Goal: Task Accomplishment & Management: Use online tool/utility

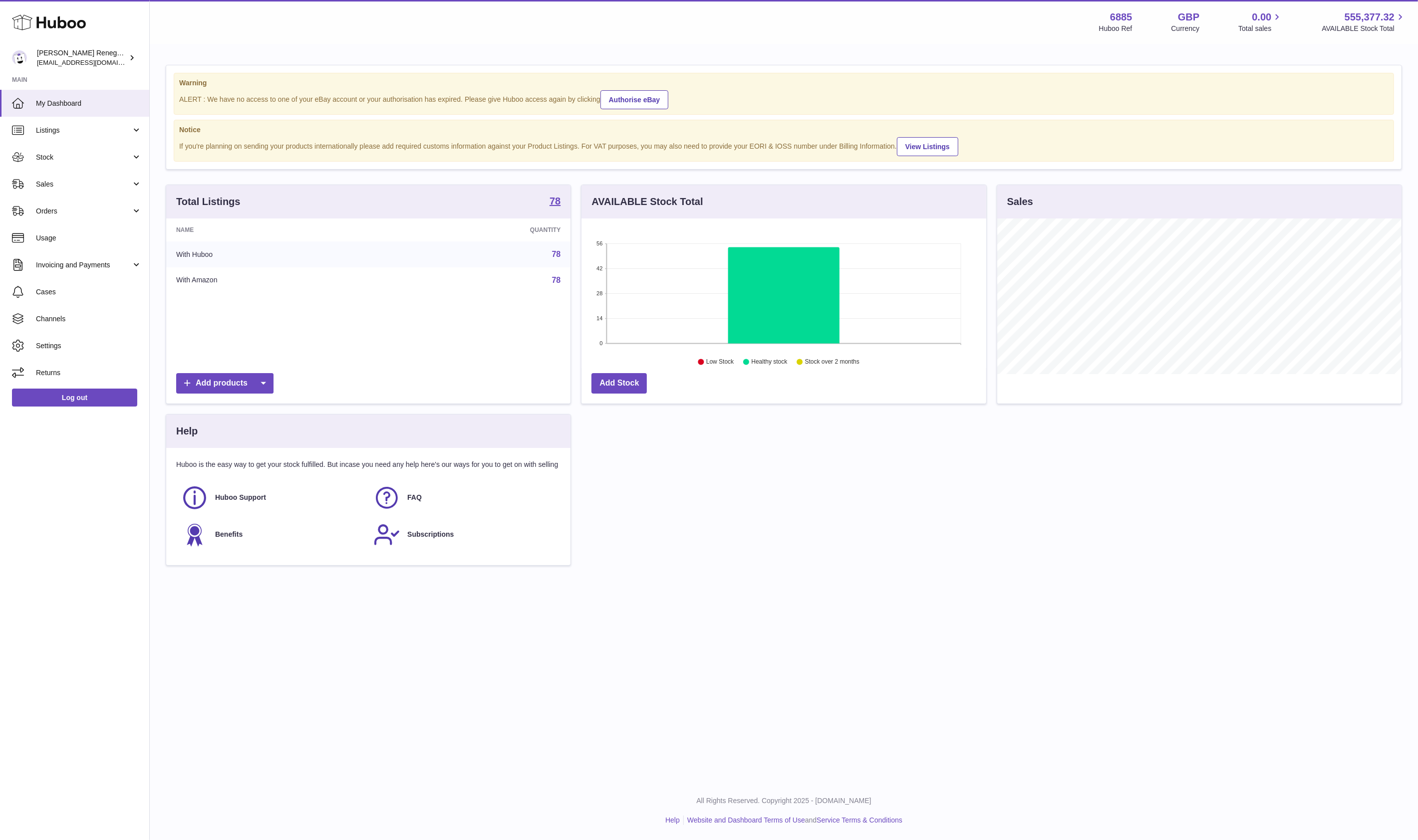
scroll to position [156, 404]
click at [94, 210] on span "Orders" at bounding box center [83, 211] width 95 height 10
click at [94, 177] on link "Sales" at bounding box center [74, 185] width 149 height 27
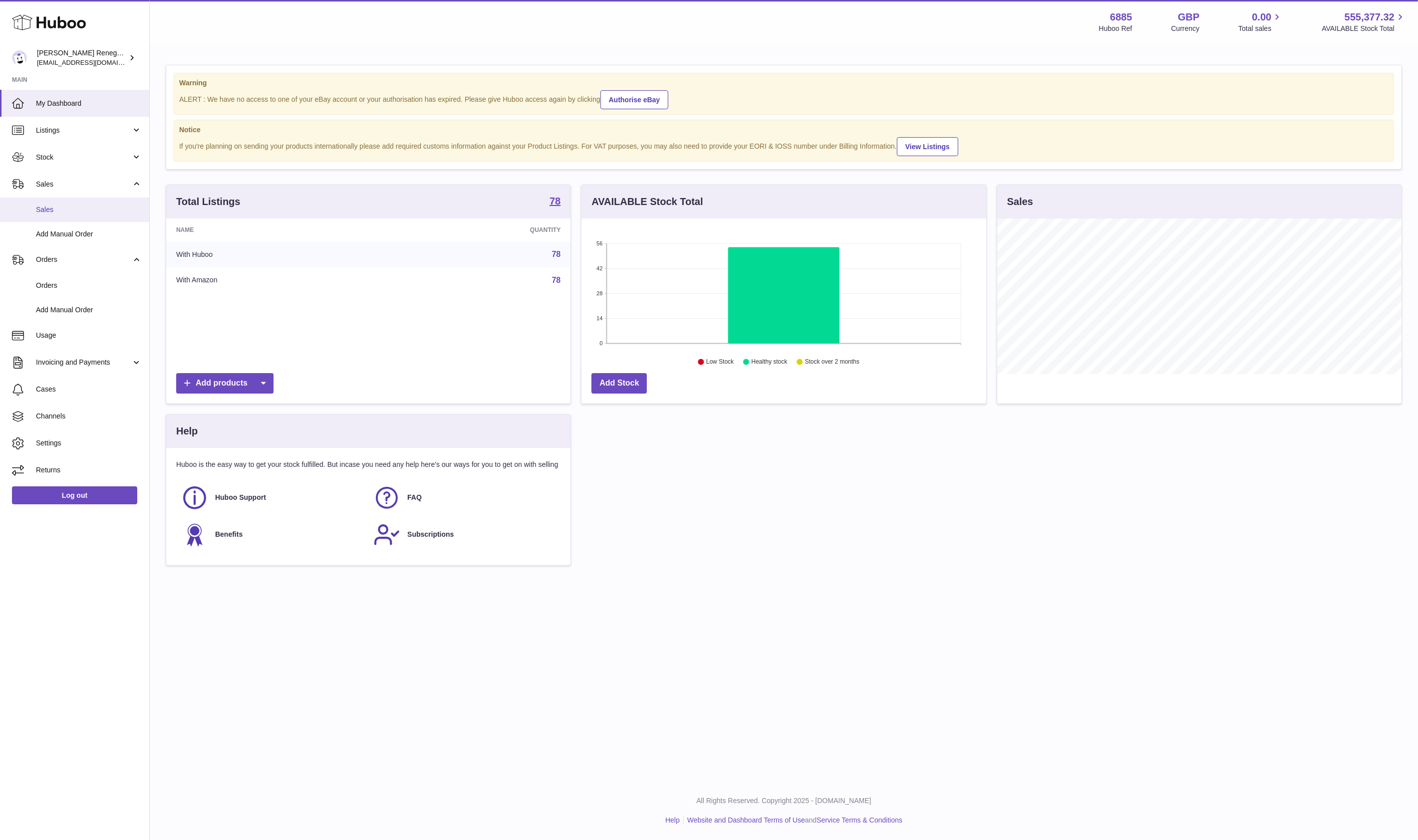
click at [84, 208] on span "Sales" at bounding box center [88, 210] width 106 height 10
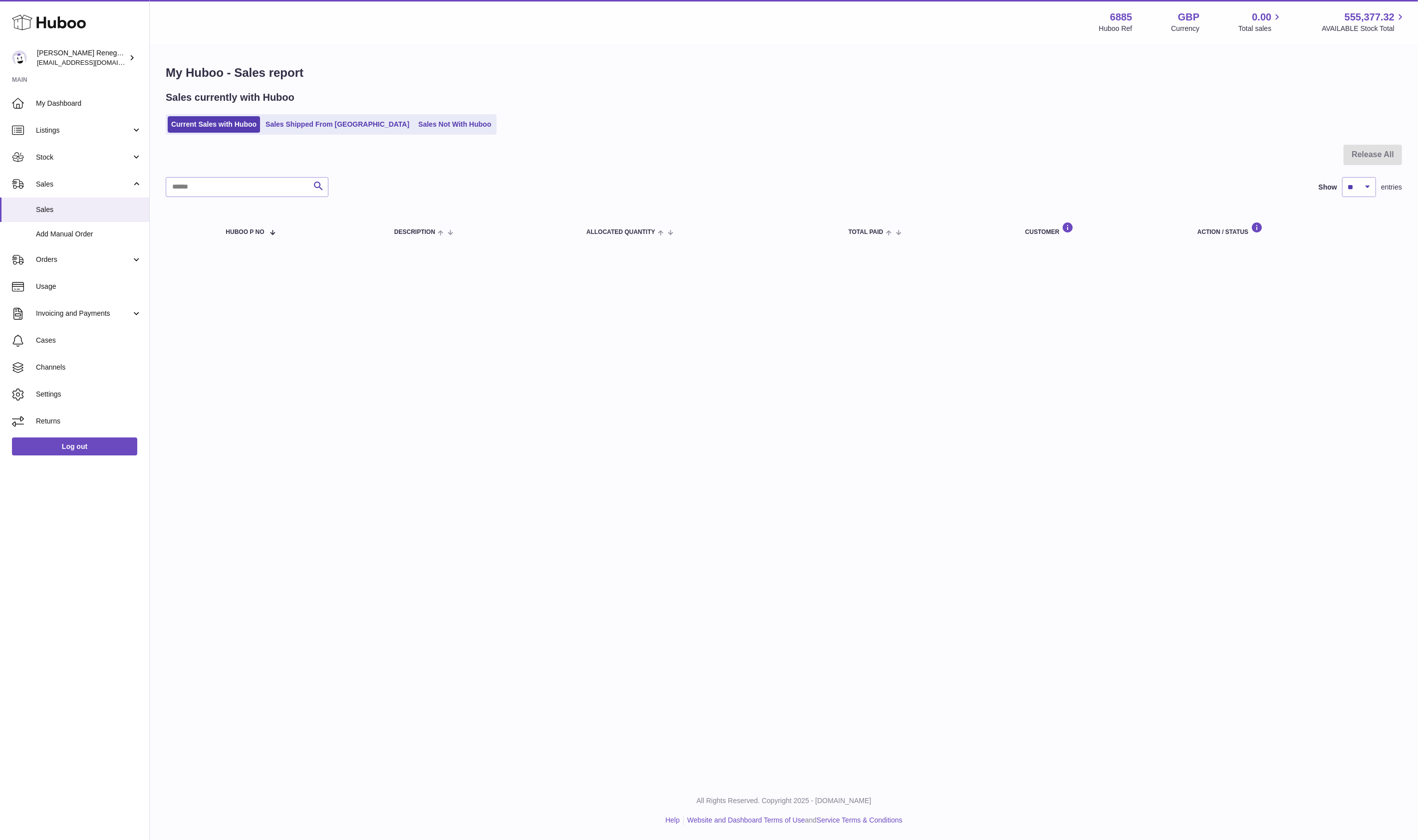
drag, startPoint x: 402, startPoint y: 126, endPoint x: 413, endPoint y: 142, distance: 19.4
click at [414, 127] on link "Sales Not With Huboo" at bounding box center [454, 124] width 80 height 16
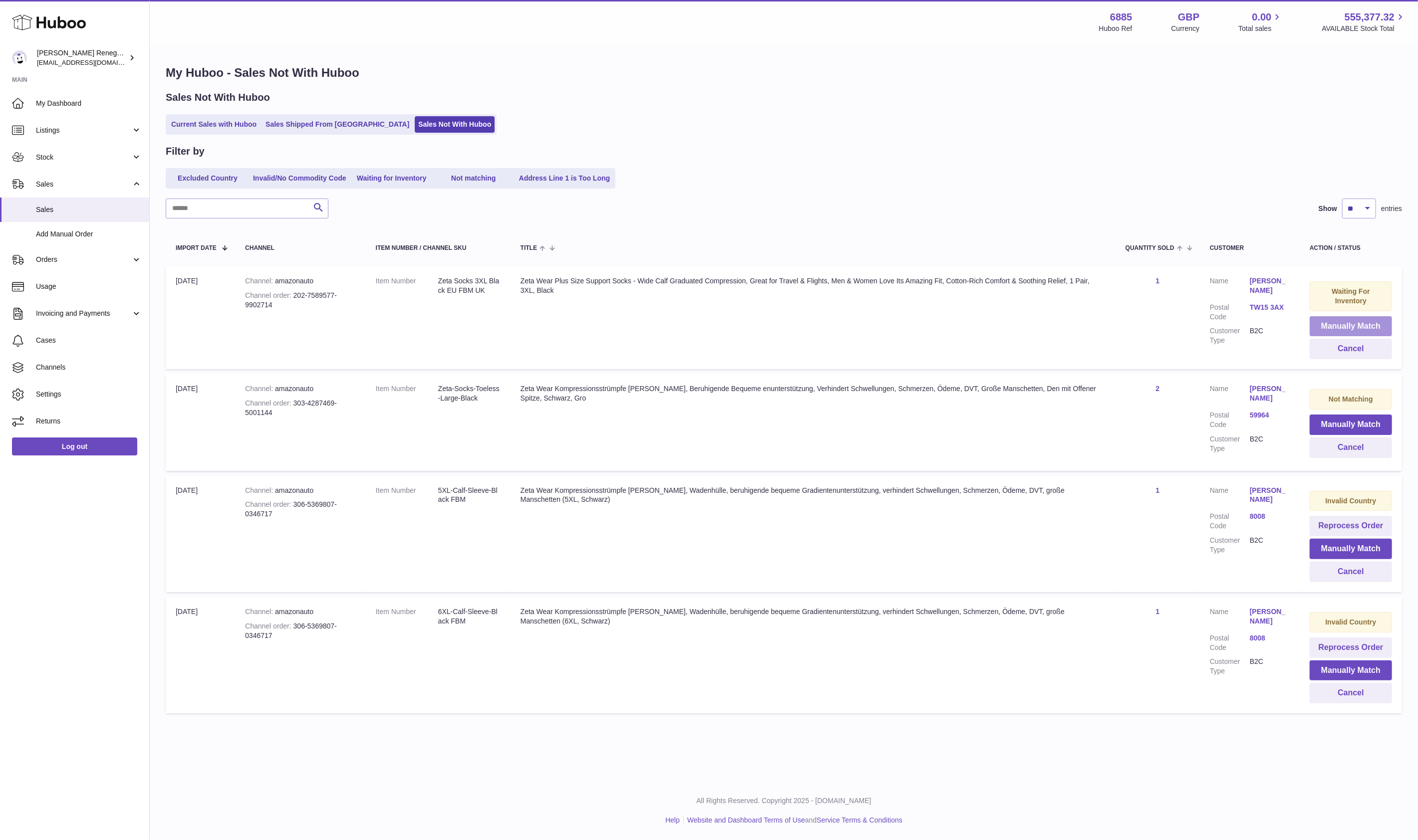
click at [1350, 324] on button "Manually Match" at bounding box center [1351, 326] width 83 height 20
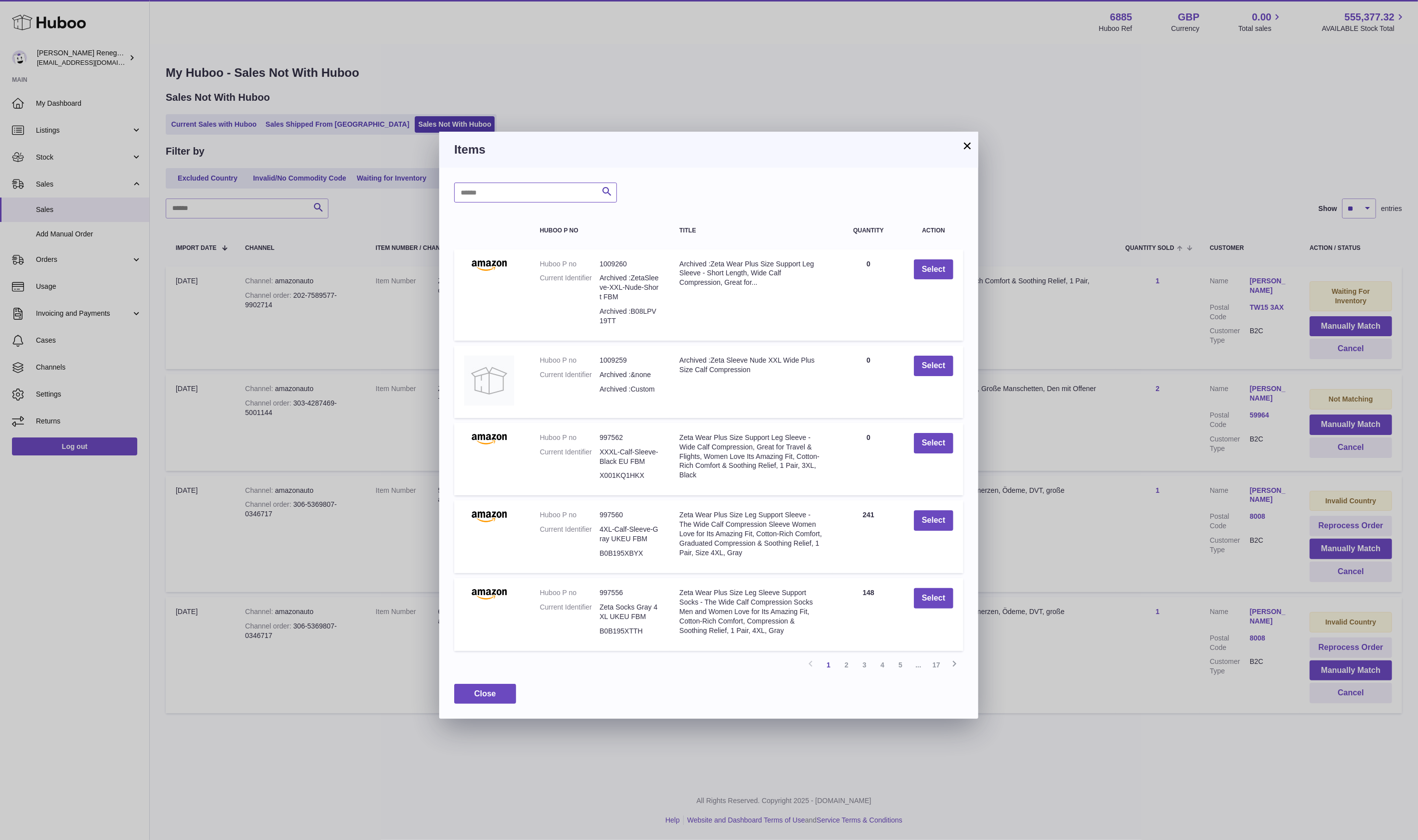
drag, startPoint x: 547, startPoint y: 192, endPoint x: 543, endPoint y: 194, distance: 4.5
click at [547, 193] on input "text" at bounding box center [535, 192] width 162 height 20
type input "*****"
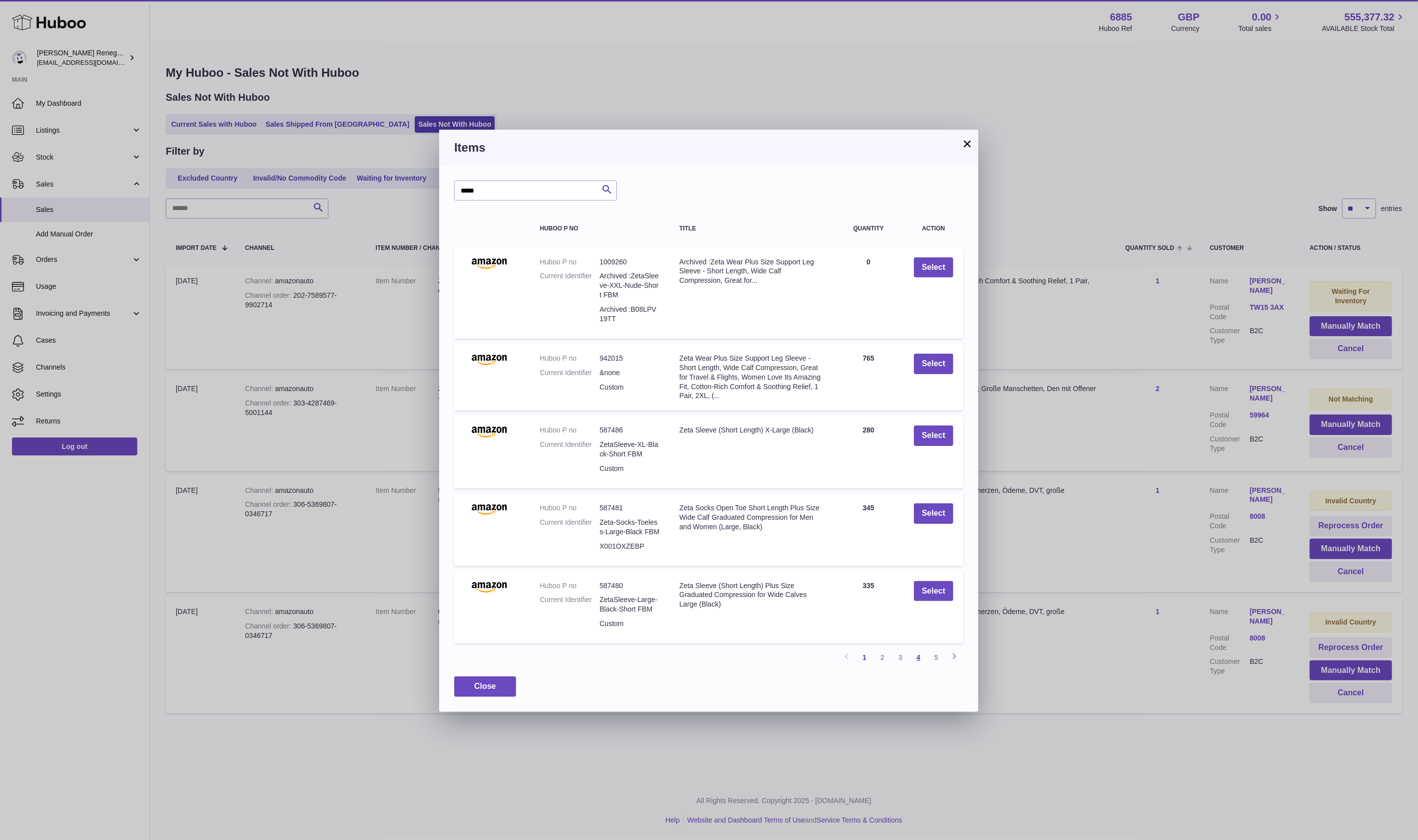
click at [921, 656] on link "4" at bounding box center [918, 657] width 18 height 18
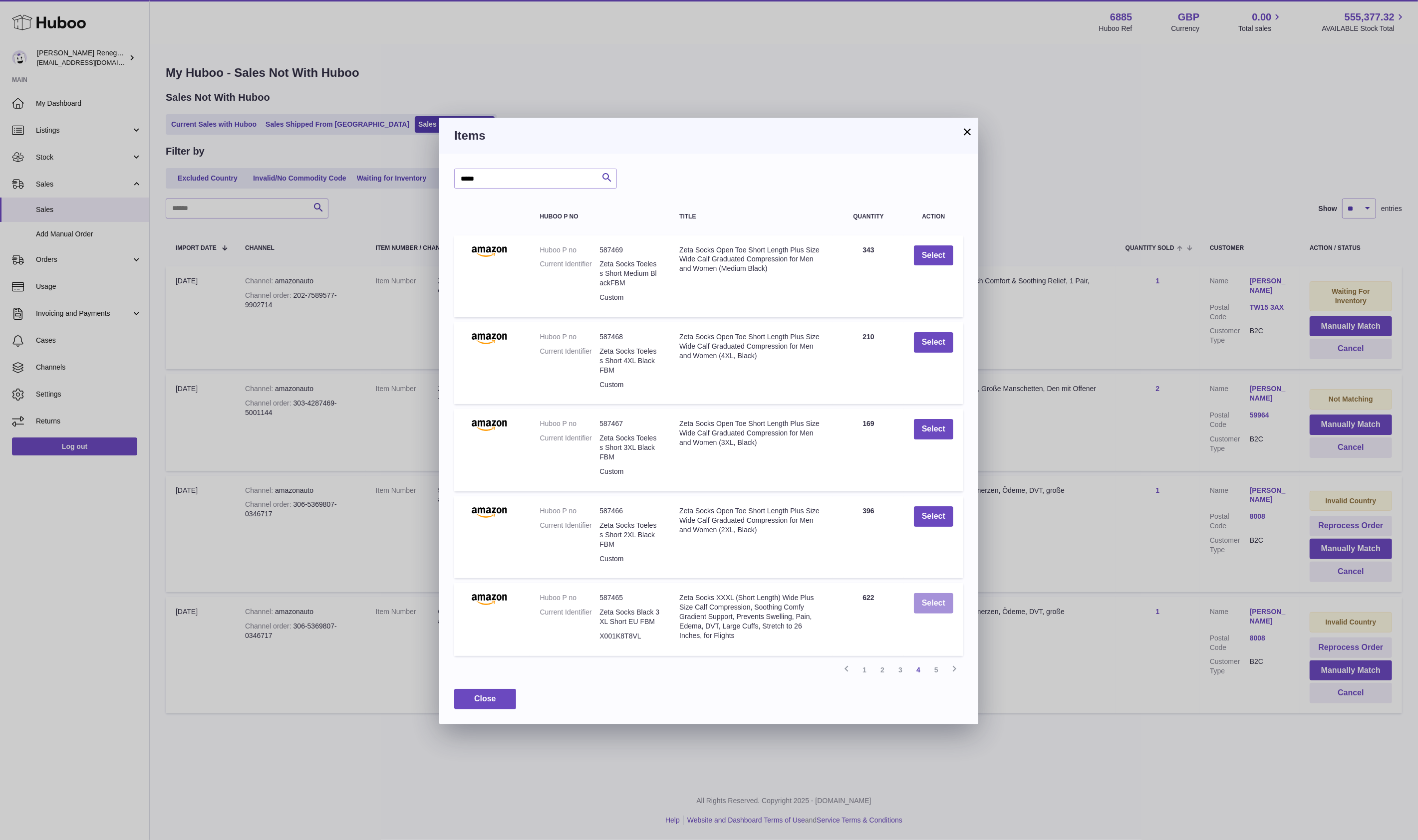
click at [940, 604] on button "Select" at bounding box center [933, 603] width 39 height 20
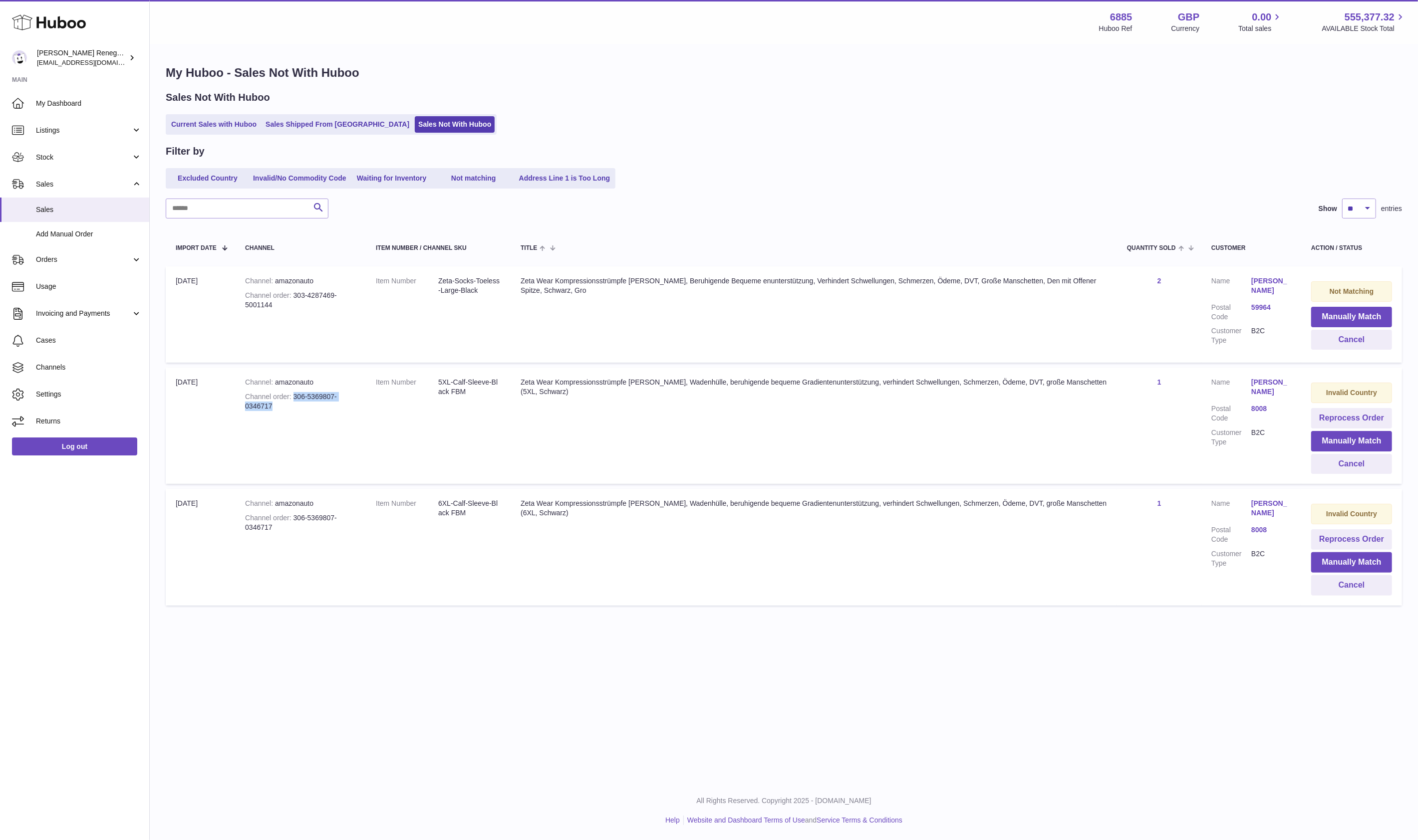
drag, startPoint x: 276, startPoint y: 409, endPoint x: 293, endPoint y: 396, distance: 21.4
click at [293, 396] on div "Channel order 306-5369807-0346717" at bounding box center [300, 402] width 111 height 19
copy div "306-5369807-0346717"
click at [1343, 314] on button "Manually Match" at bounding box center [1352, 316] width 81 height 20
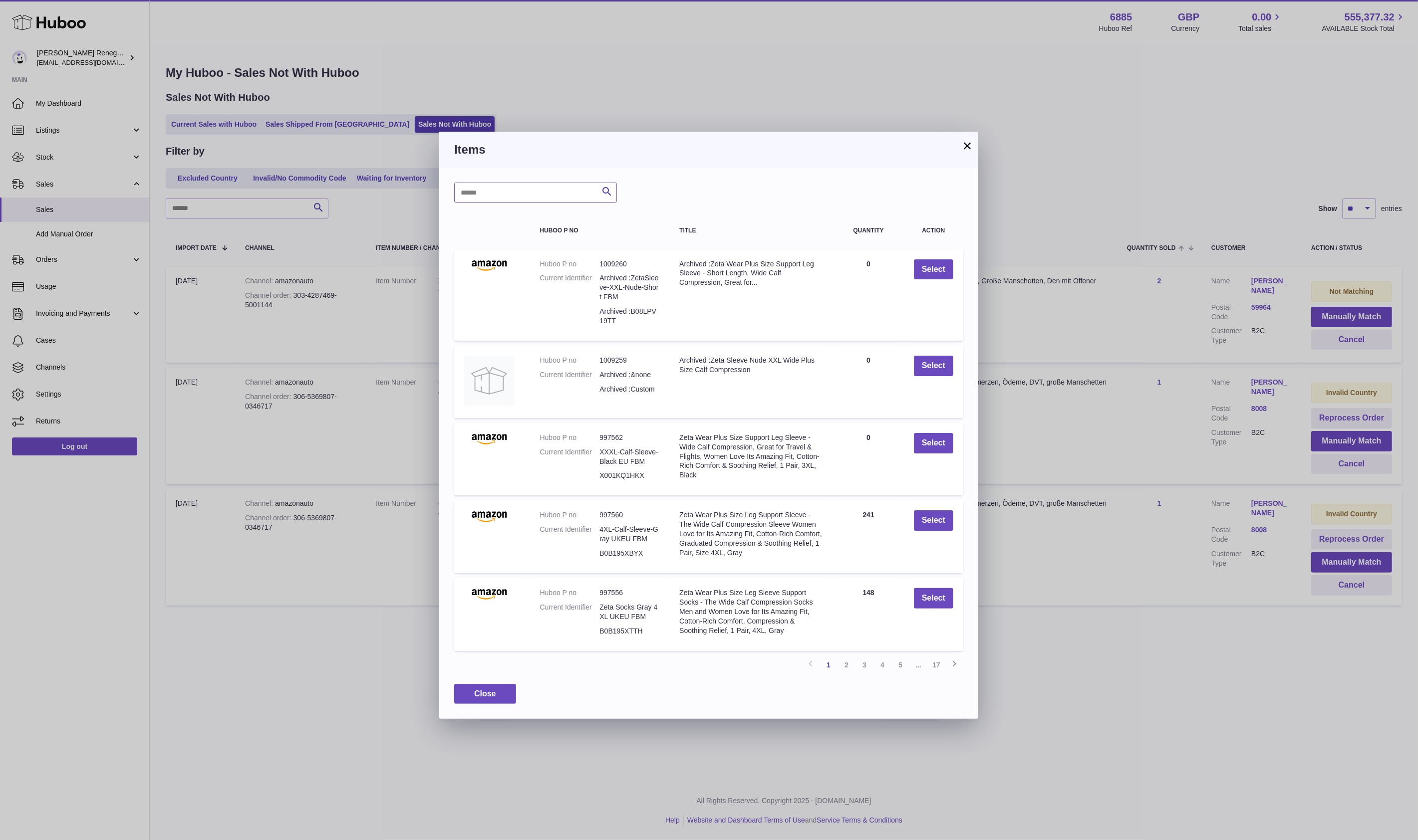
click at [534, 192] on input "text" at bounding box center [535, 192] width 162 height 20
type input "**"
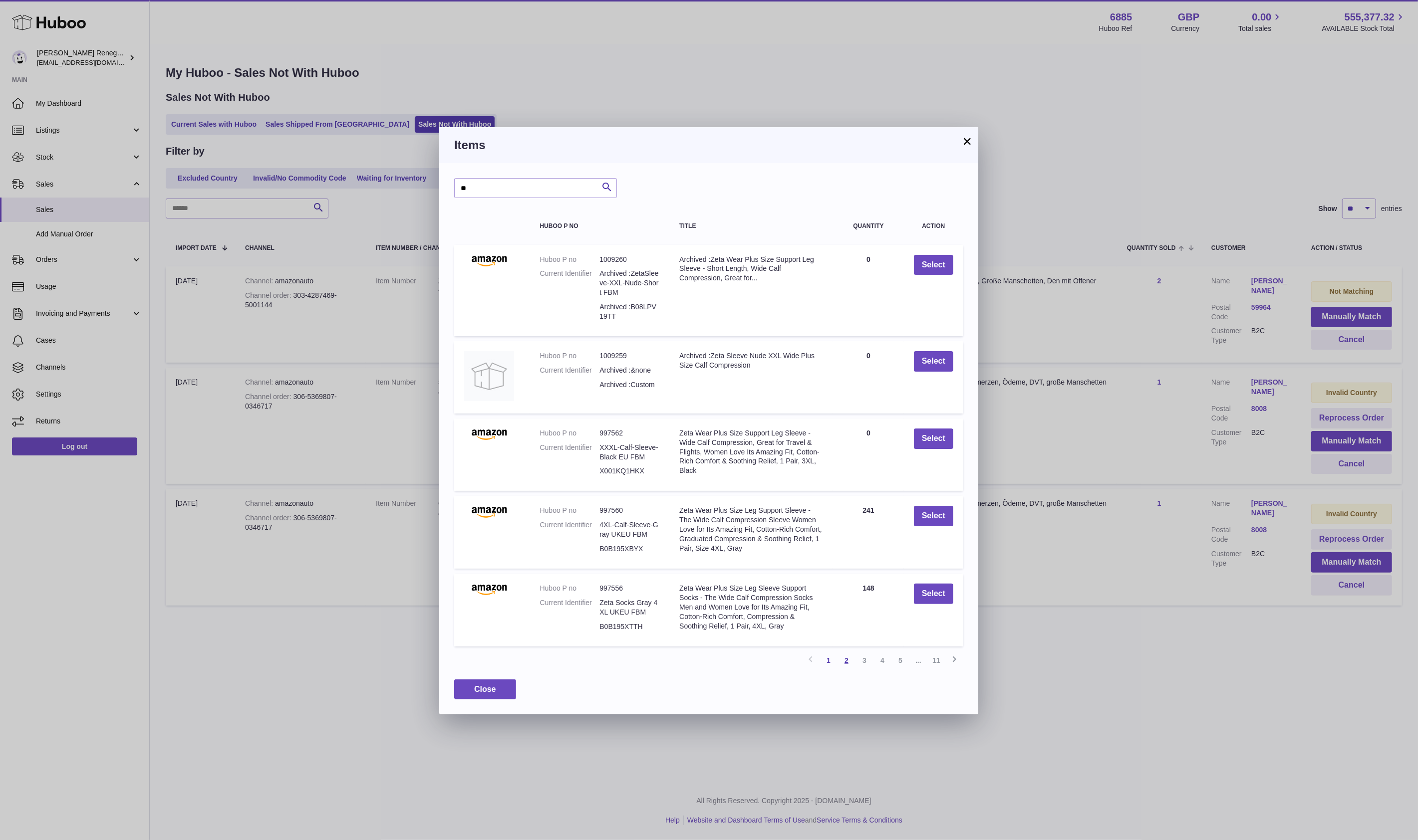
click at [847, 661] on link "2" at bounding box center [846, 660] width 18 height 18
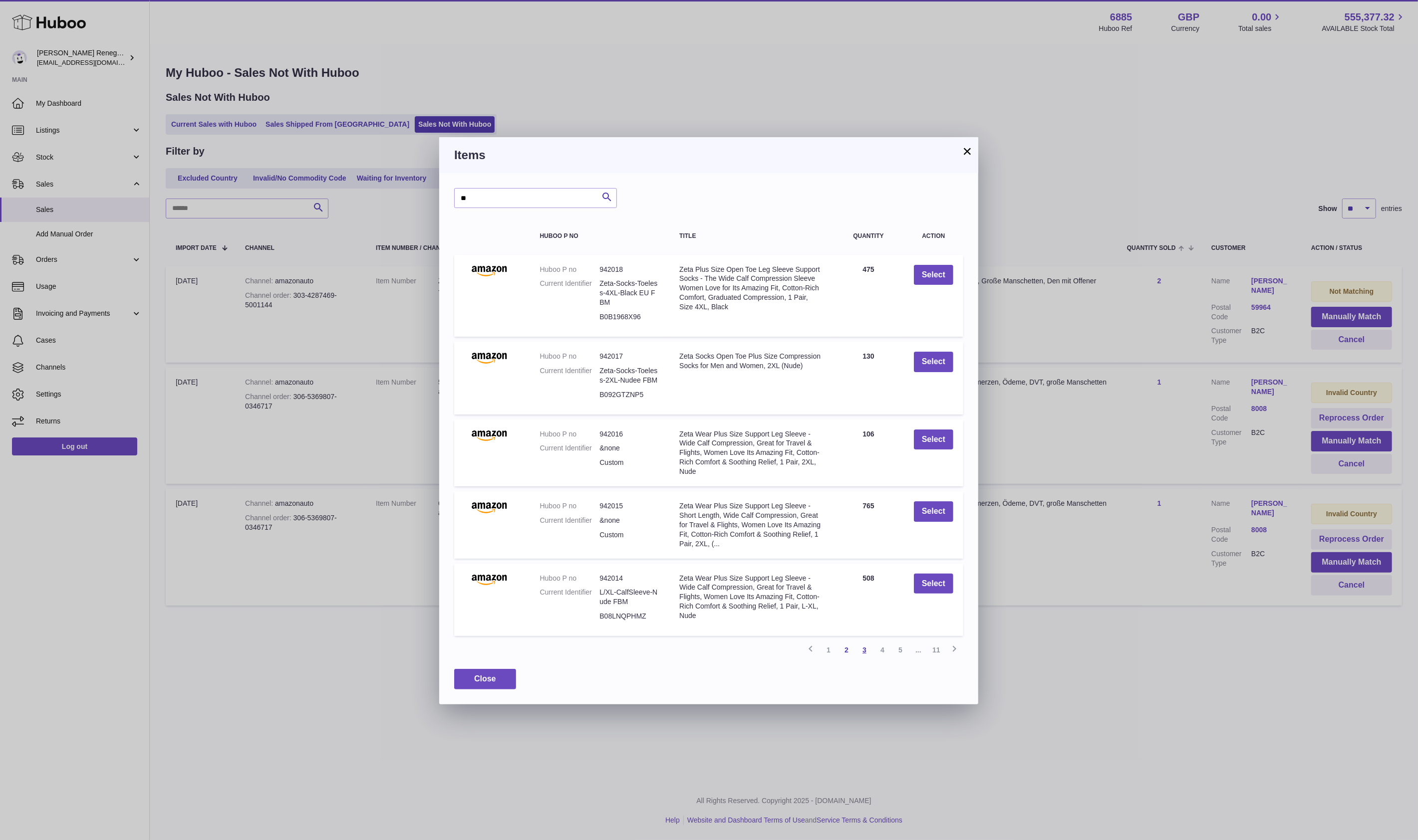
click at [862, 651] on link "3" at bounding box center [864, 650] width 18 height 18
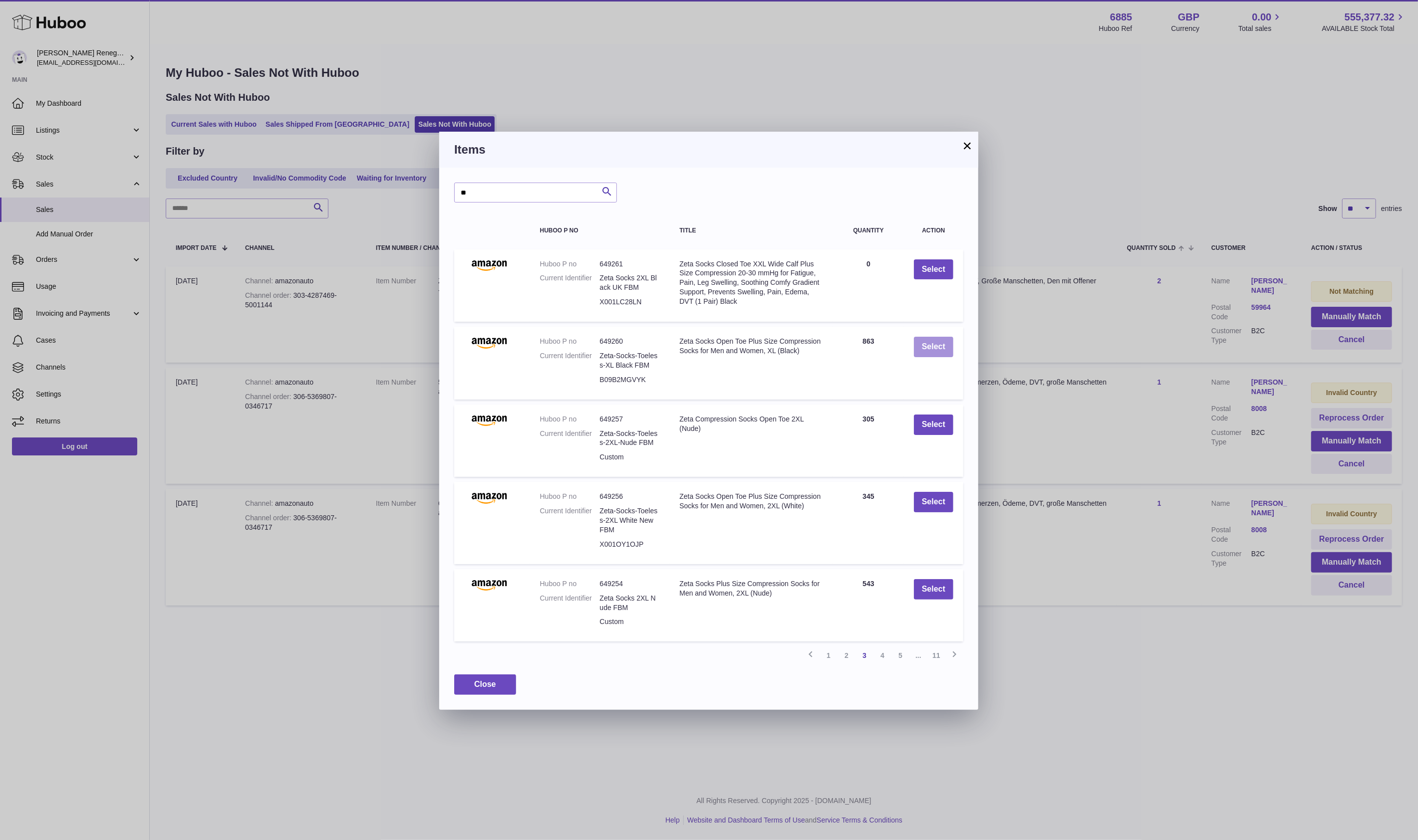
click at [935, 342] on button "Select" at bounding box center [933, 346] width 39 height 20
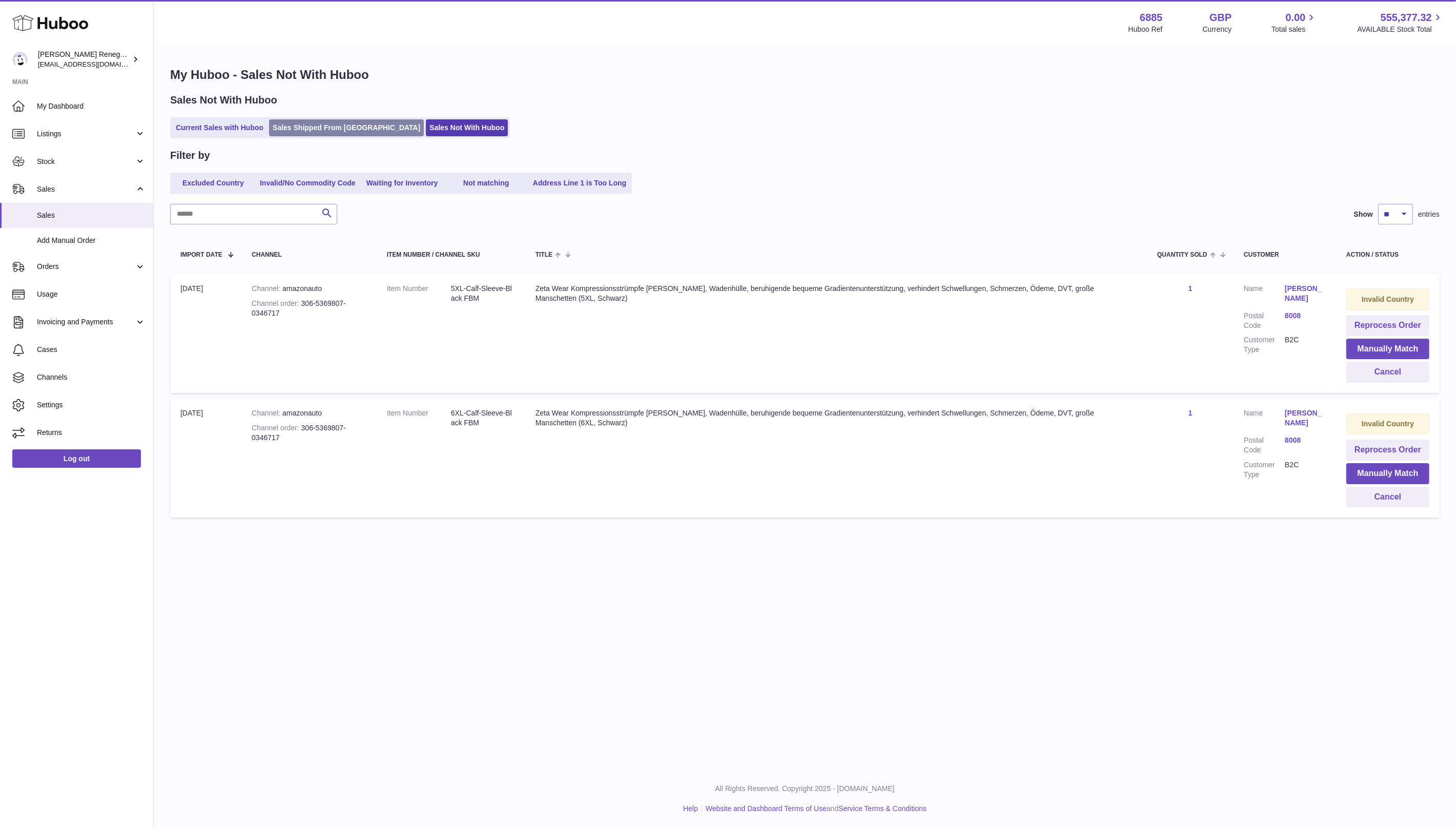
click at [296, 132] on link "Sales Shipped From [GEOGRAPHIC_DATA]" at bounding box center [346, 127] width 155 height 17
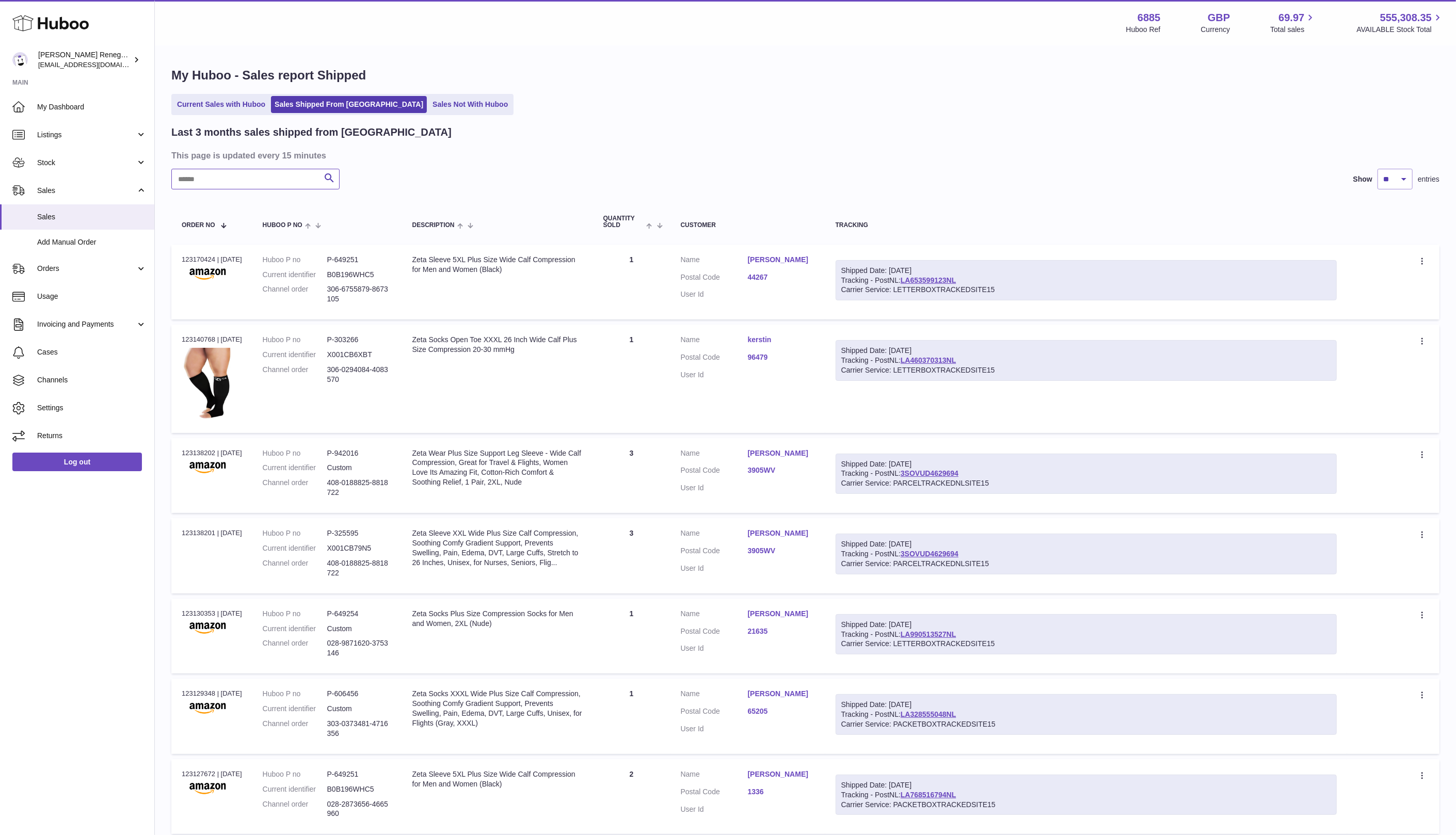
click at [263, 178] on input "text" at bounding box center [255, 179] width 168 height 21
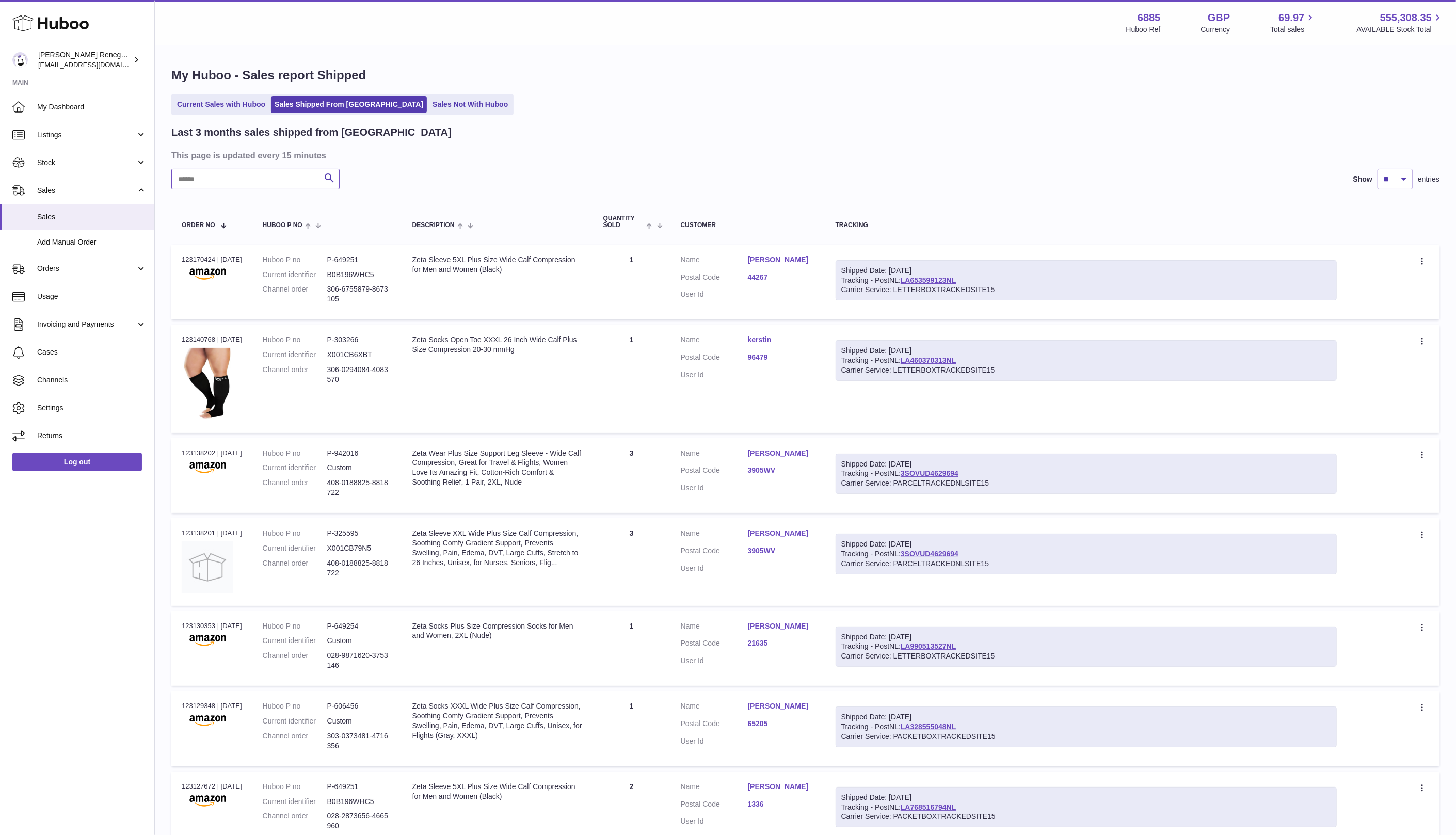
paste input "**********"
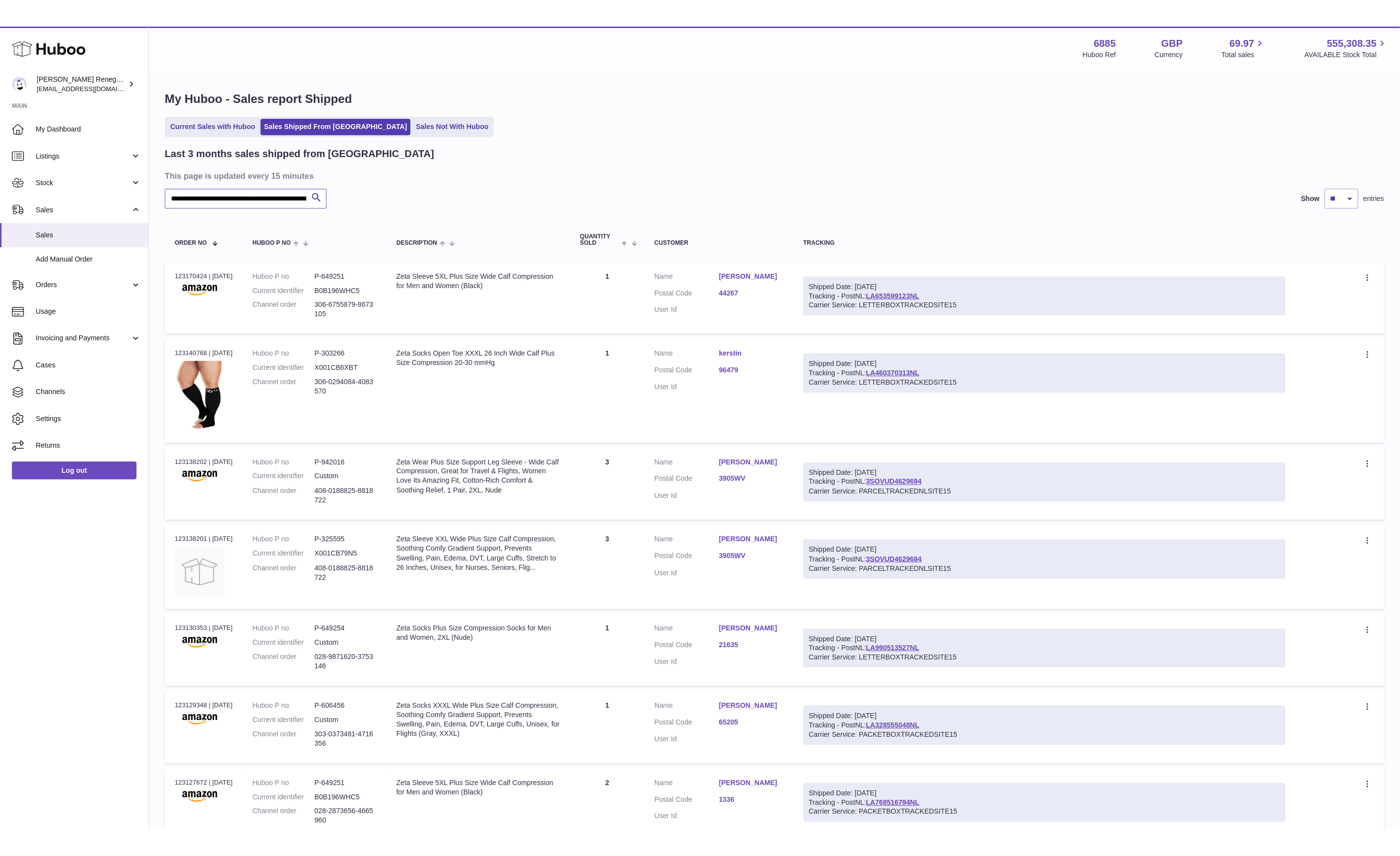
scroll to position [0, 424]
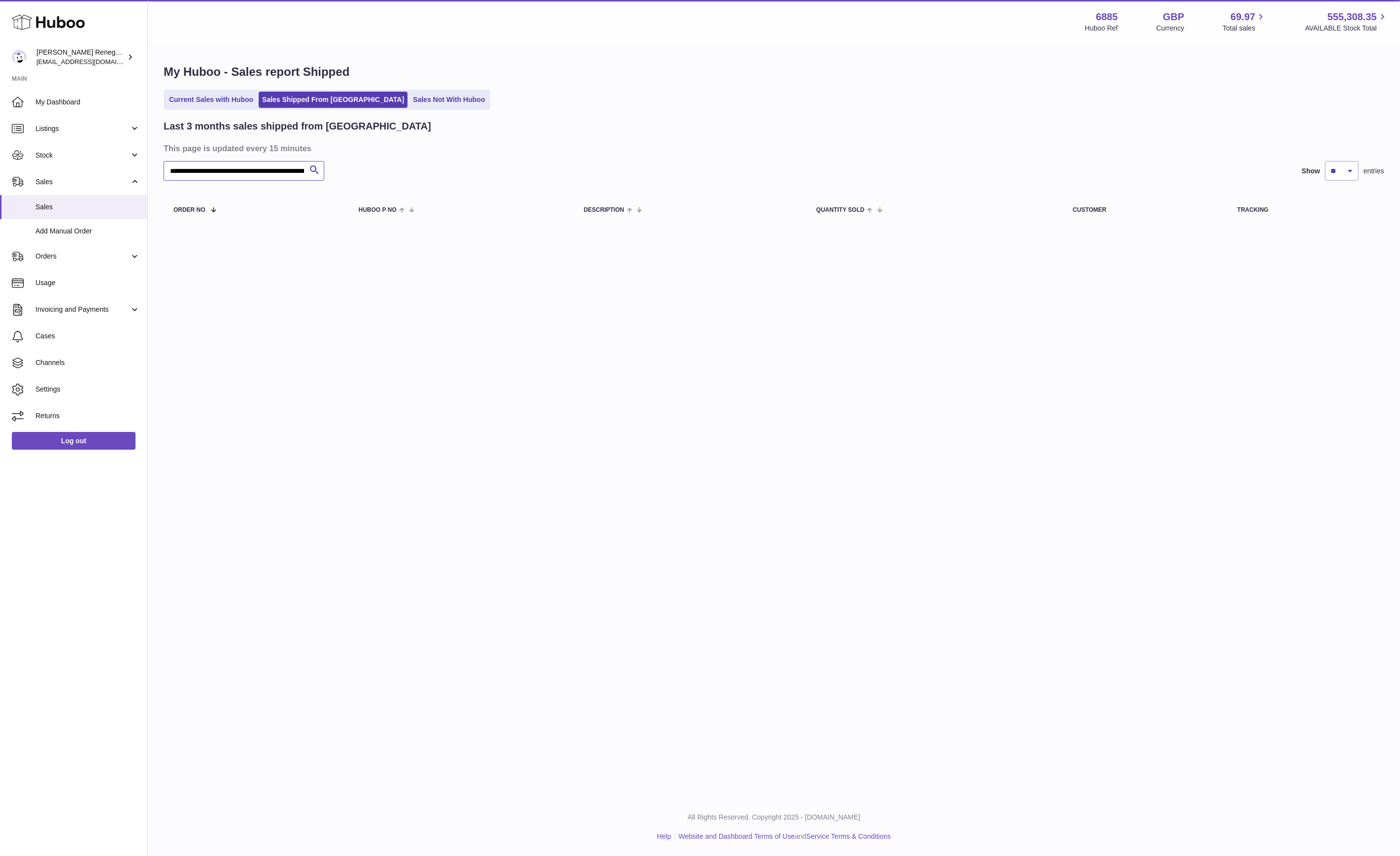
scroll to position [0, 424]
drag, startPoint x: 168, startPoint y: 171, endPoint x: 443, endPoint y: 171, distance: 275.0
click at [443, 171] on div "**********" at bounding box center [774, 171] width 1221 height 20
paste input "text"
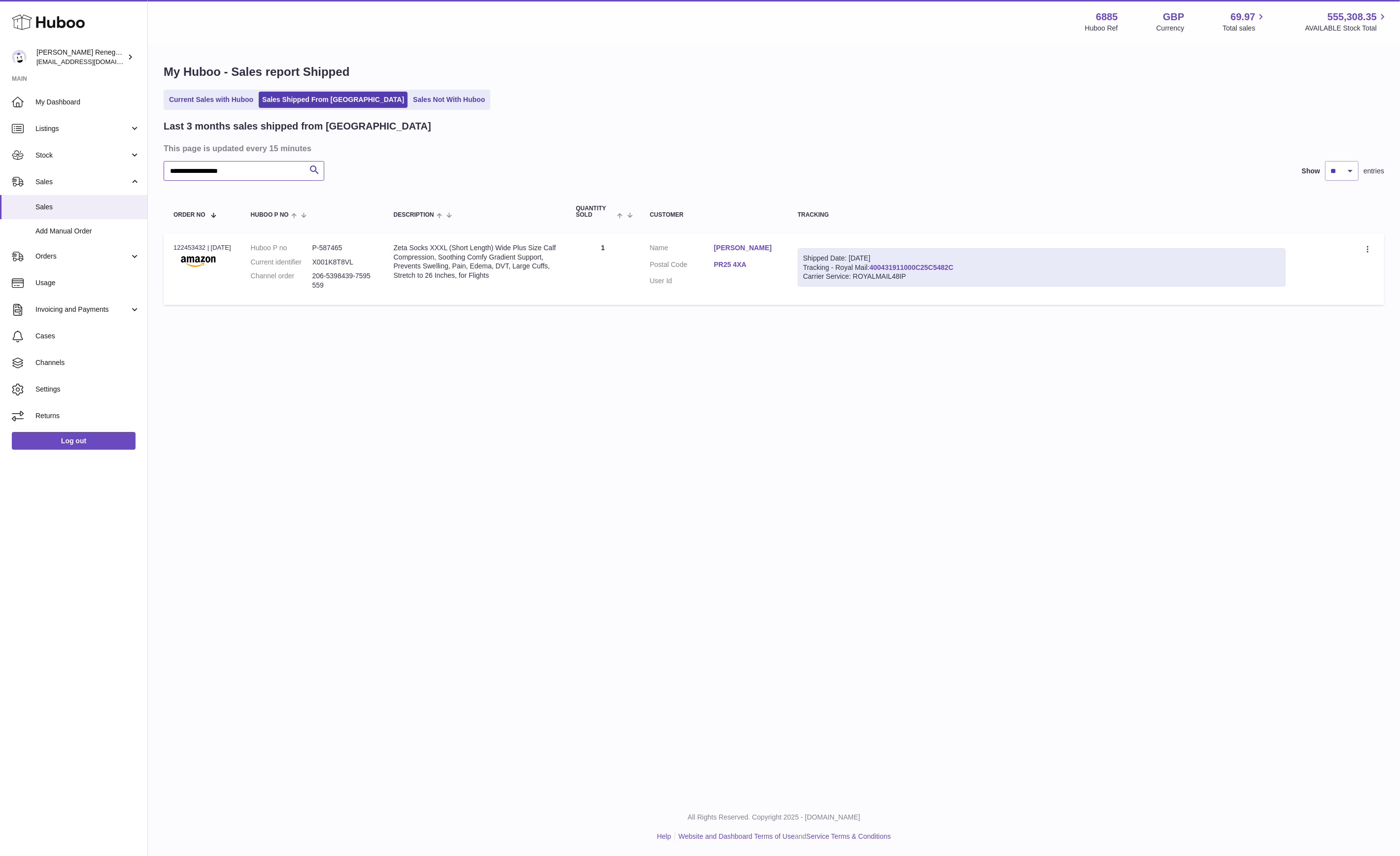
type input "**********"
click at [943, 268] on link "400431911000C25C5482C" at bounding box center [911, 268] width 84 height 8
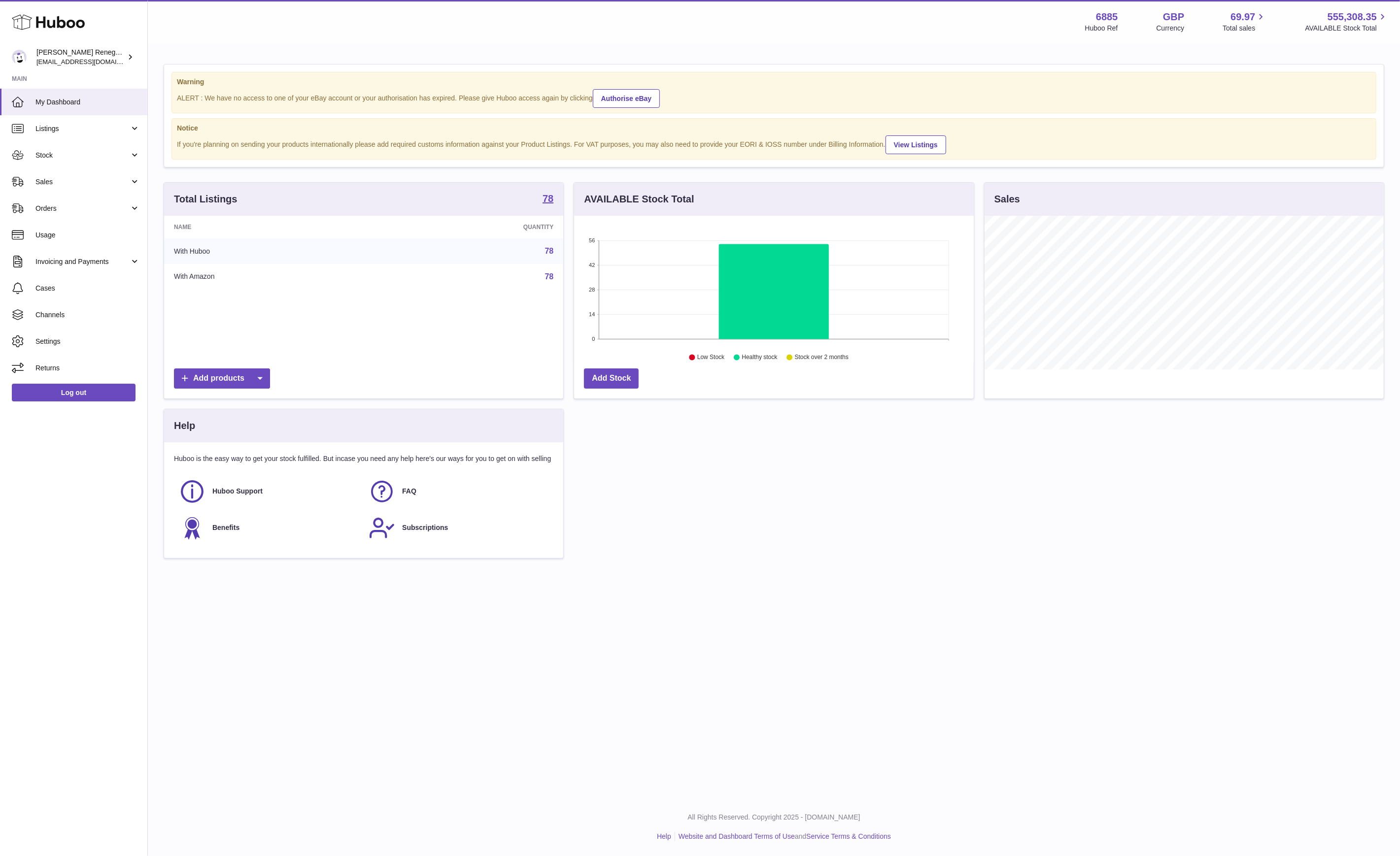
scroll to position [154, 399]
click at [89, 180] on span "Sales" at bounding box center [82, 182] width 94 height 9
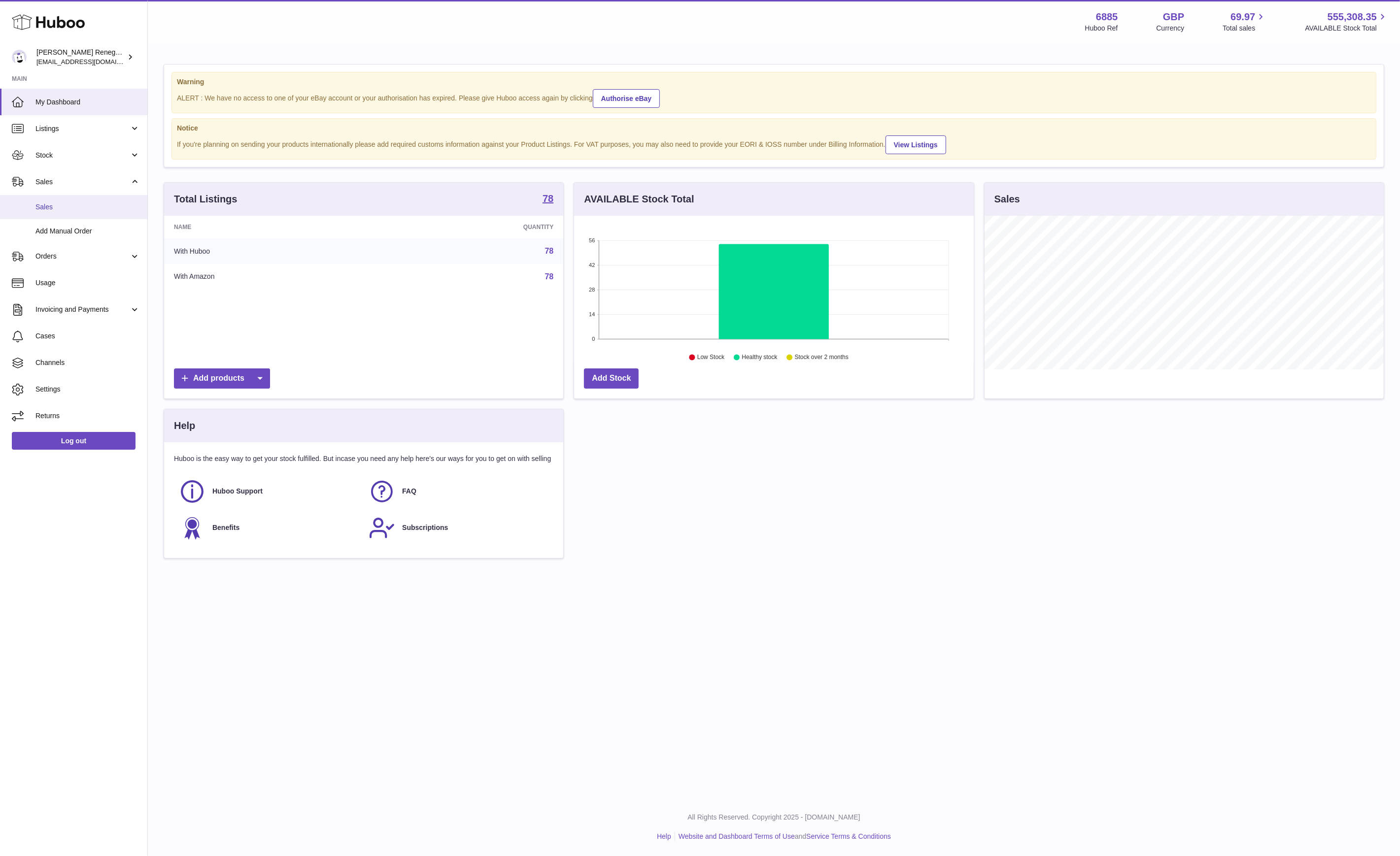
click at [70, 214] on link "Sales" at bounding box center [73, 207] width 147 height 24
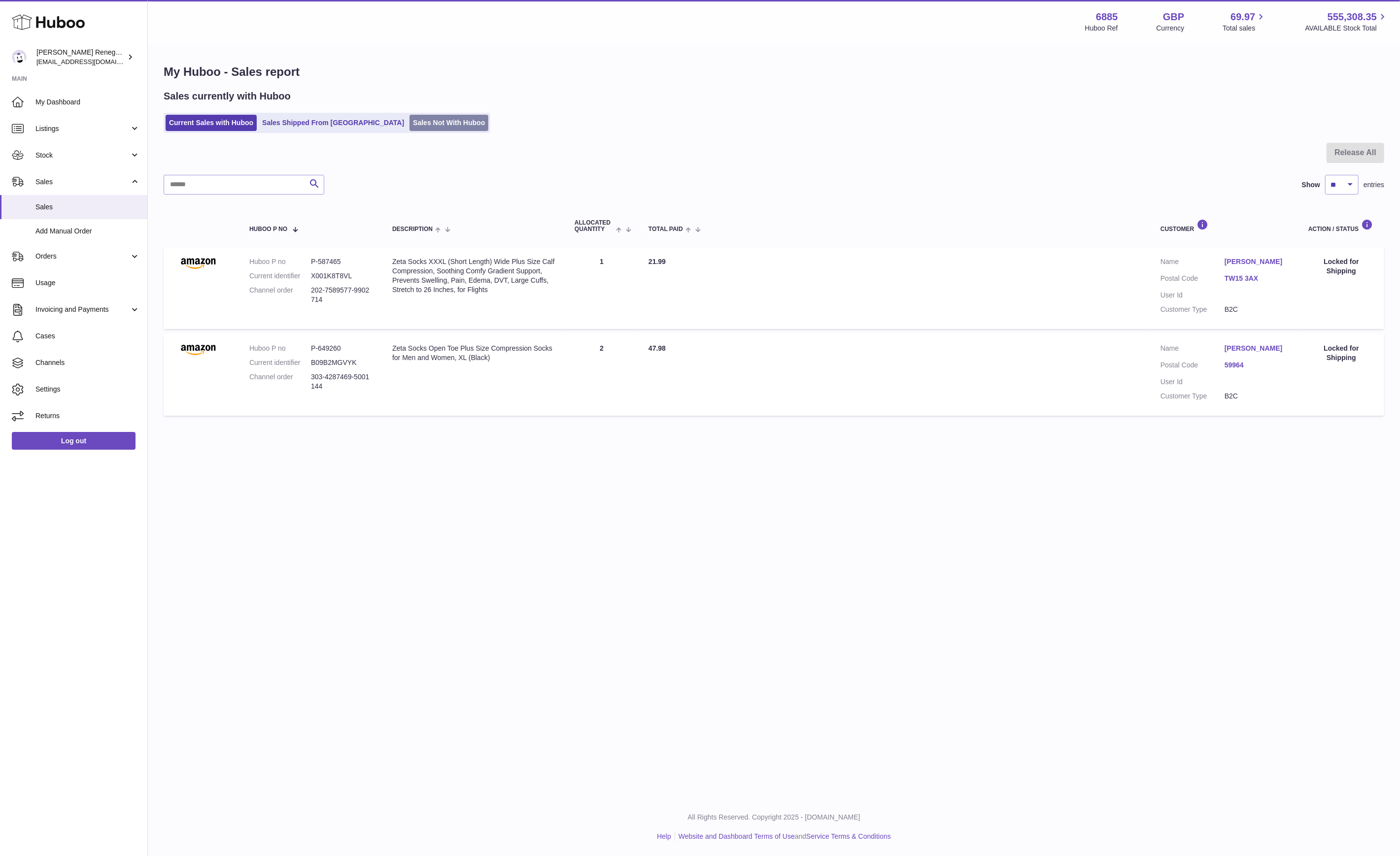
click at [409, 121] on link "Sales Not With Huboo" at bounding box center [448, 122] width 79 height 16
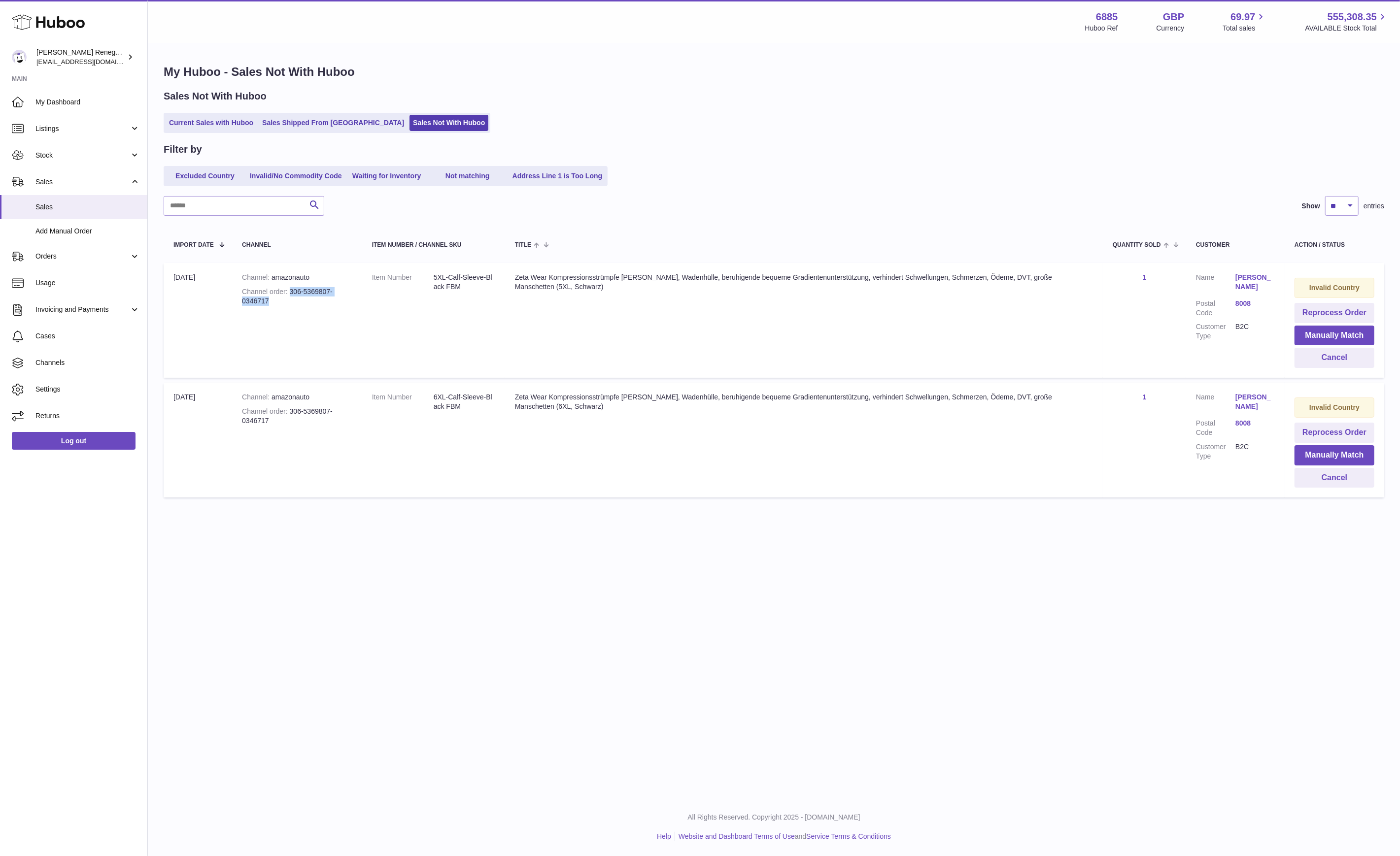
drag, startPoint x: 276, startPoint y: 303, endPoint x: 289, endPoint y: 293, distance: 16.4
click at [289, 293] on div "Channel order 306-5369807-0346717" at bounding box center [297, 297] width 110 height 19
copy div "306-5369807-0346717"
click at [1324, 353] on button "Cancel" at bounding box center [1335, 358] width 80 height 20
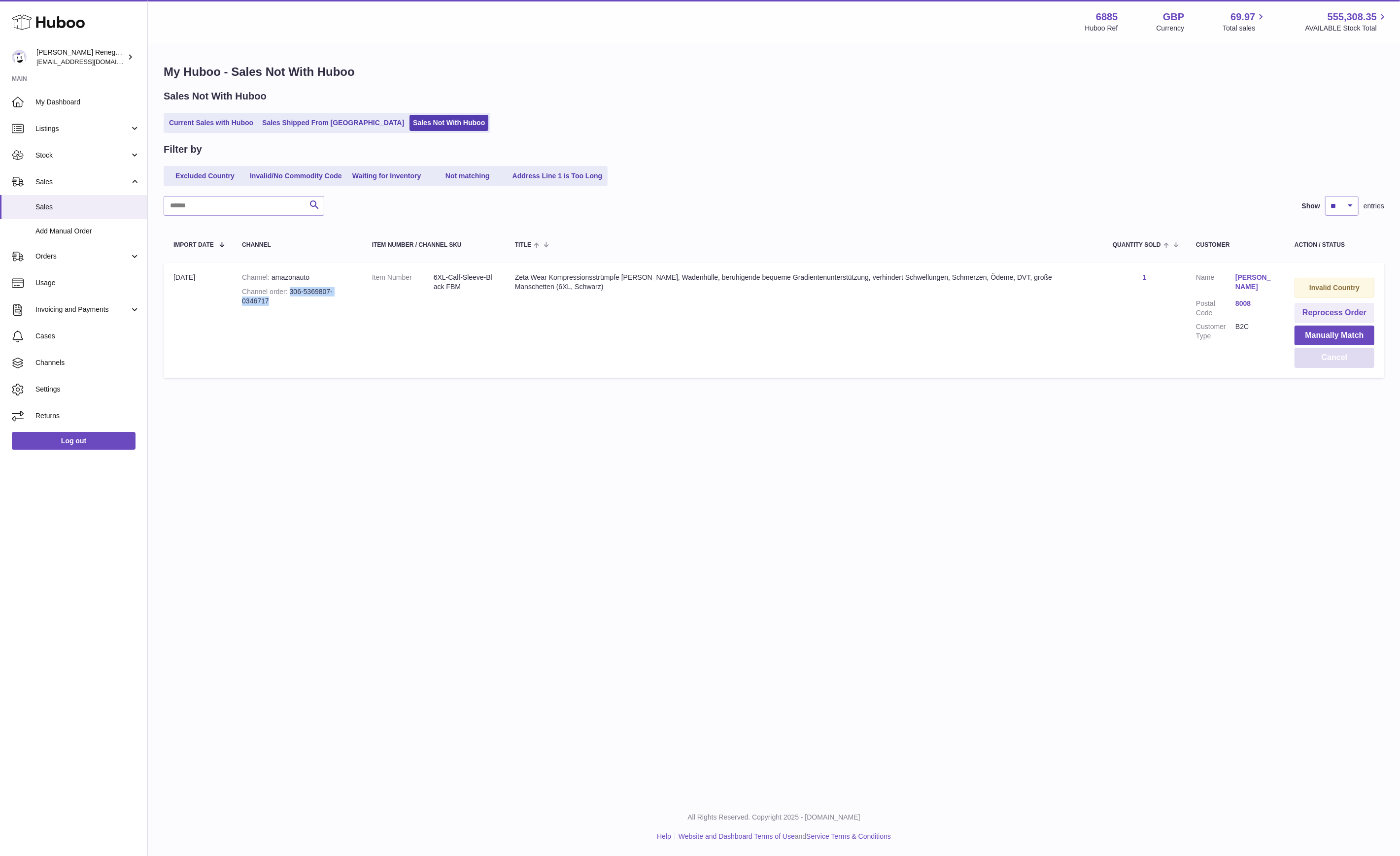
click at [1325, 353] on button "Cancel" at bounding box center [1335, 358] width 80 height 20
